Goal: Complete application form: Complete application form

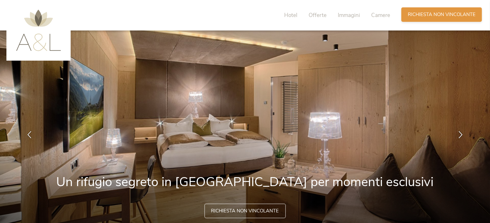
click at [418, 14] on span "Richiesta non vincolante" at bounding box center [442, 14] width 68 height 7
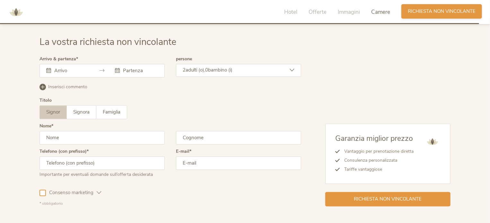
scroll to position [1905, 0]
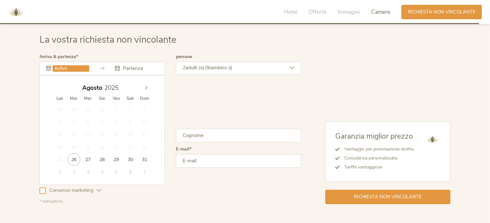
click at [78, 67] on input "text" at bounding box center [71, 68] width 37 height 6
click at [146, 85] on icon at bounding box center [146, 87] width 4 height 4
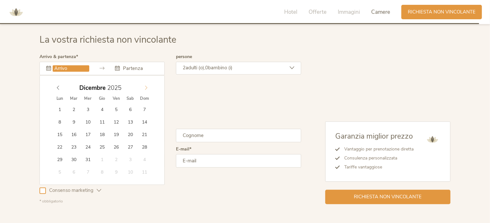
type input "2026"
click at [146, 85] on icon at bounding box center [146, 87] width 4 height 4
type input "[DATE]"
type input "2026"
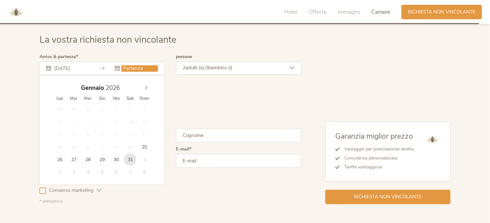
type input "[DATE]"
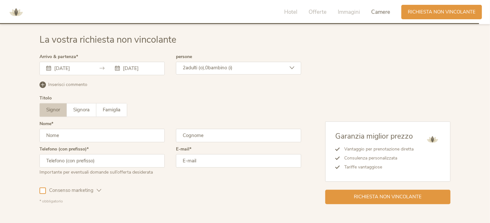
click at [228, 68] on span "bambino (i)" at bounding box center [220, 68] width 24 height 6
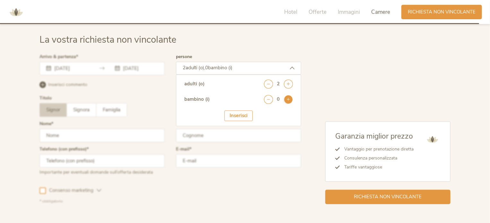
click at [289, 98] on icon at bounding box center [288, 99] width 9 height 9
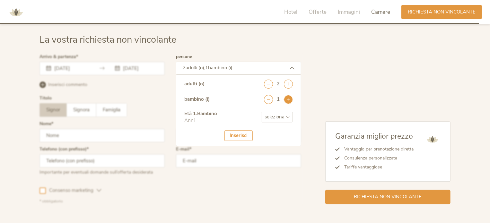
click at [289, 98] on icon at bounding box center [288, 99] width 9 height 9
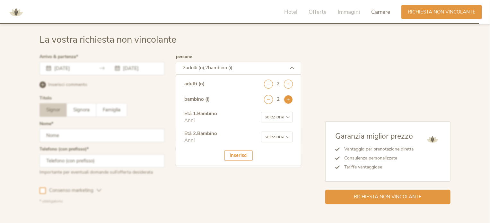
click at [289, 98] on icon at bounding box center [288, 99] width 9 height 9
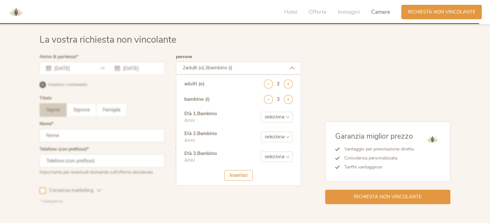
click at [277, 113] on select "seleziona 0 1 2 3 4 5 6 7 8 9 10 11 12 13 14 15 16 17" at bounding box center [277, 117] width 32 height 11
select select "4"
click at [261, 112] on select "seleziona 0 1 2 3 4 5 6 7 8 9 10 11 12 13 14 15 16 17" at bounding box center [277, 117] width 32 height 11
click at [280, 136] on select "seleziona 0 1 2 3 4 5 6 7 8 9 10 11 12 13 14 15 16 17" at bounding box center [277, 137] width 32 height 11
select select "4"
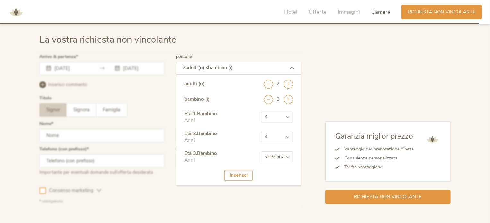
click at [261, 132] on select "seleziona 0 1 2 3 4 5 6 7 8 9 10 11 12 13 14 15 16 17" at bounding box center [277, 137] width 32 height 11
click at [283, 154] on select "seleziona 0 1 2 3 4 5 6 7 8 9 10 11 12 13 14 15 16 17" at bounding box center [277, 156] width 32 height 11
select select "1"
click at [261, 151] on select "seleziona 0 1 2 3 4 5 6 7 8 9 10 11 12 13 14 15 16 17" at bounding box center [277, 156] width 32 height 11
click at [237, 171] on div "Inserisci" at bounding box center [238, 175] width 28 height 11
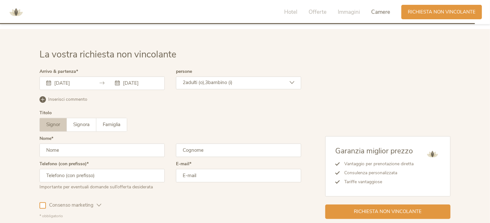
scroll to position [1887, 0]
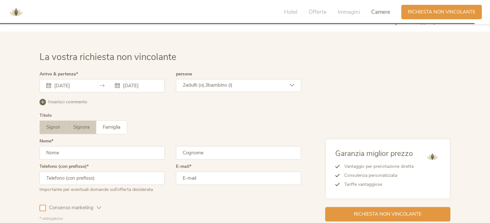
click at [79, 128] on span "Signora" at bounding box center [81, 127] width 16 height 6
click at [67, 150] on input "text" at bounding box center [101, 152] width 125 height 13
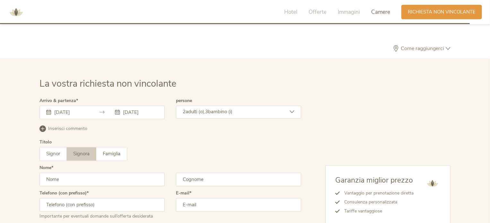
scroll to position [1858, 0]
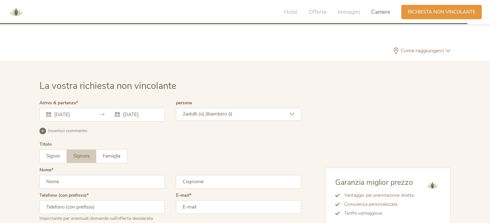
click at [228, 114] on span "bambino (i)" at bounding box center [220, 114] width 24 height 6
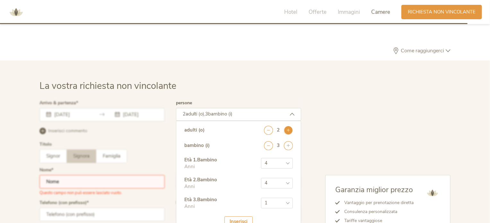
click at [289, 128] on icon at bounding box center [288, 130] width 9 height 9
click at [268, 128] on icon at bounding box center [268, 130] width 9 height 9
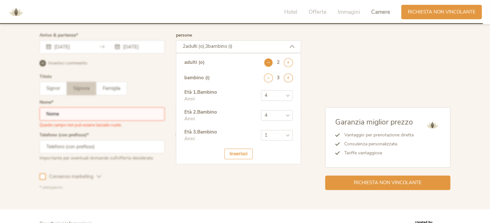
scroll to position [1927, 0]
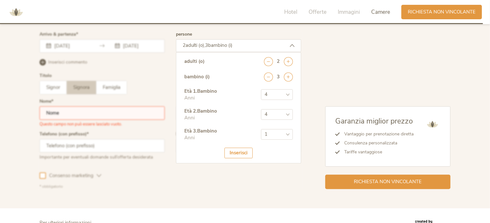
click at [234, 154] on div "Inserisci" at bounding box center [238, 153] width 28 height 11
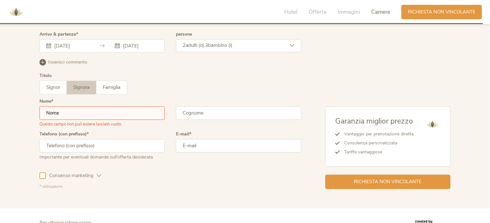
click at [275, 42] on div "2 adulti (o), 3 bambino (i)" at bounding box center [238, 45] width 125 height 13
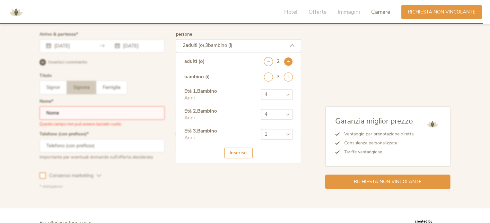
click at [288, 58] on icon at bounding box center [288, 61] width 9 height 9
click at [311, 56] on div "Garanzia miglior prezzo Vantaggio per prenotazione diretta Consulenza personali…" at bounding box center [375, 110] width 149 height 157
click at [242, 150] on div "Inserisci" at bounding box center [238, 153] width 28 height 11
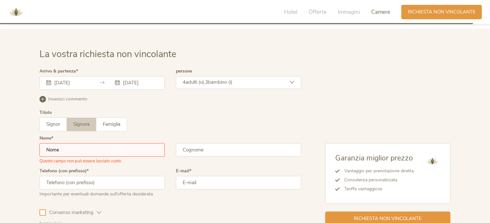
scroll to position [1888, 0]
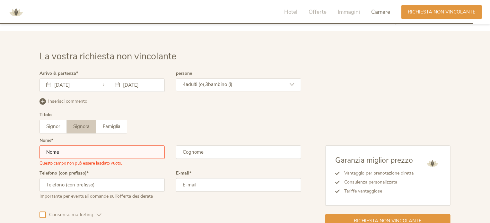
click at [76, 102] on span "Inserisci commento" at bounding box center [67, 101] width 39 height 6
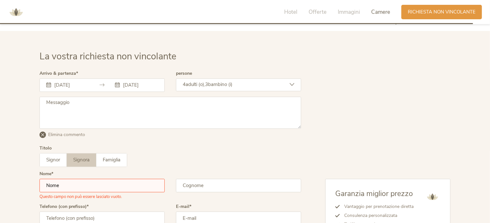
click at [73, 104] on textarea at bounding box center [170, 113] width 262 height 32
type textarea "e"
type textarea "u"
type textarea "f"
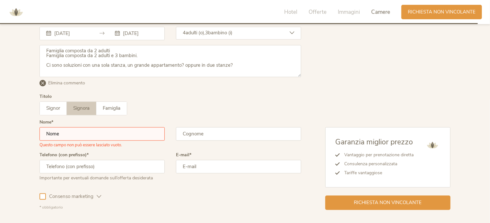
scroll to position [1940, 0]
type textarea "Famiglia composta da 2 adulti Famiglia composta da 2 adulti e 3 bambini. Ci son…"
click at [97, 130] on input "text" at bounding box center [101, 133] width 125 height 13
type input "[PERSON_NAME]"
type input "Ignisci"
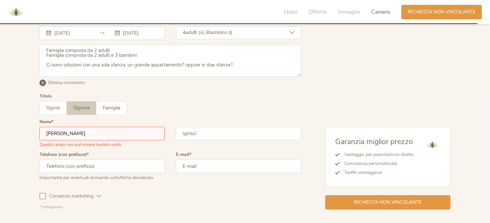
type input "3396859658"
type input "[EMAIL_ADDRESS][DOMAIN_NAME]"
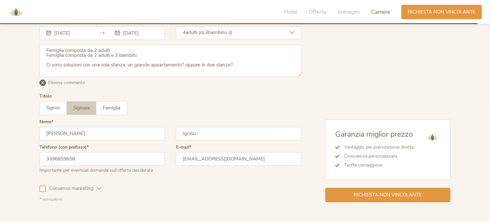
scroll to position [1981, 0]
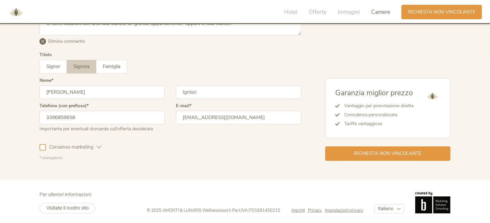
click at [91, 116] on input "3396859658" at bounding box center [101, 117] width 125 height 13
type input "3295636815"
click at [105, 151] on div "Consenso marketing Consenso profilazione" at bounding box center [170, 146] width 262 height 19
click at [42, 144] on div at bounding box center [42, 147] width 6 height 6
click at [397, 150] on span "Richiesta non vincolante" at bounding box center [388, 153] width 68 height 7
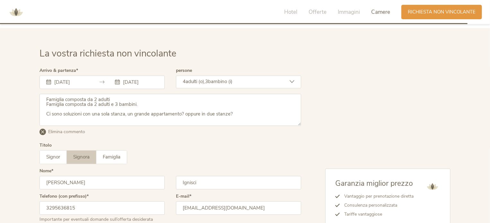
scroll to position [1890, 0]
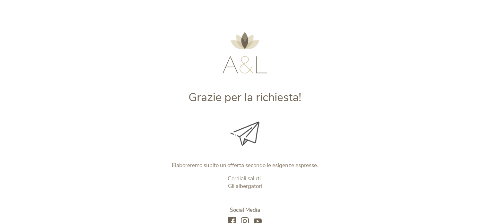
click at [336, 15] on div at bounding box center [245, 36] width 268 height 73
